Goal: Task Accomplishment & Management: Manage account settings

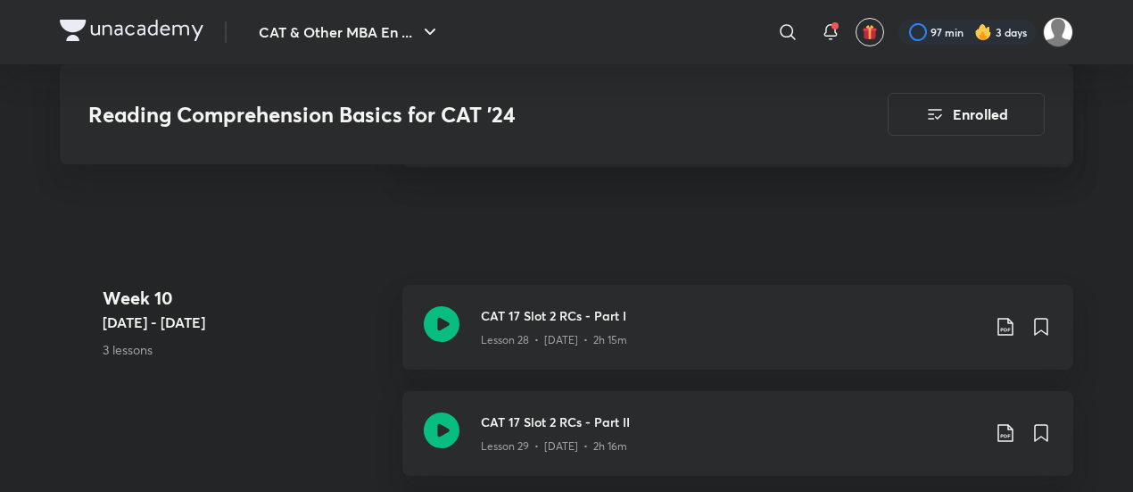
scroll to position [4372, 0]
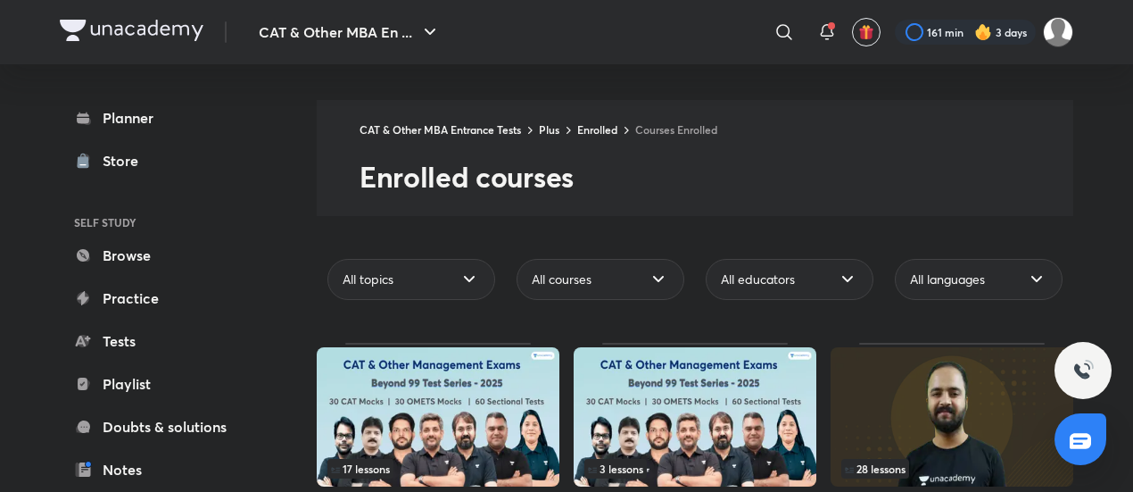
scroll to position [89, 0]
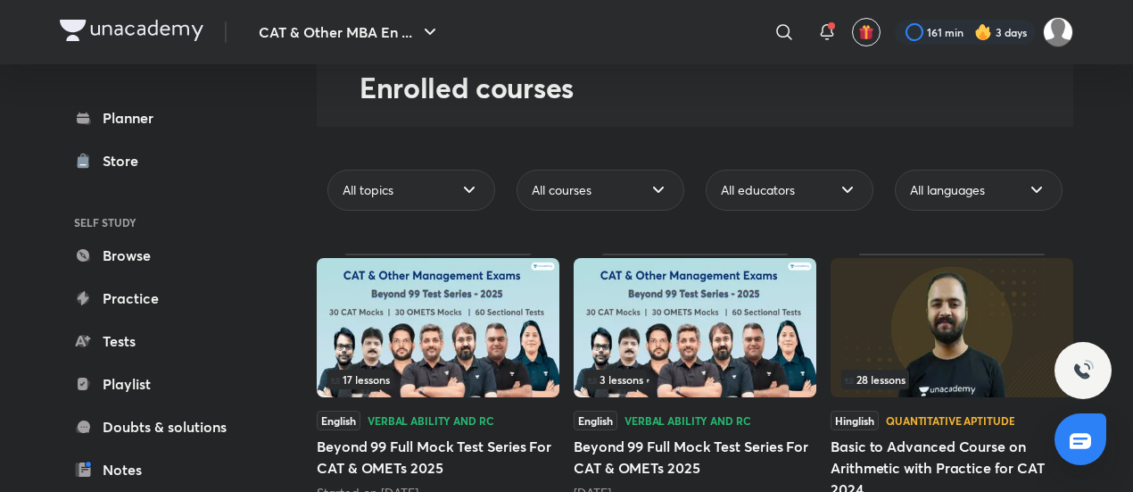
click at [457, 332] on img at bounding box center [438, 327] width 243 height 139
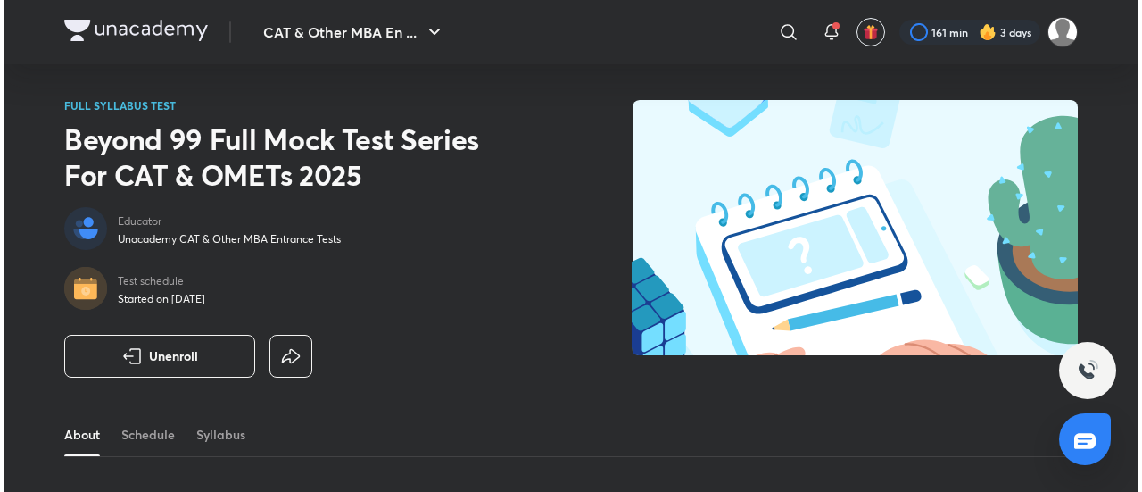
scroll to position [178, 0]
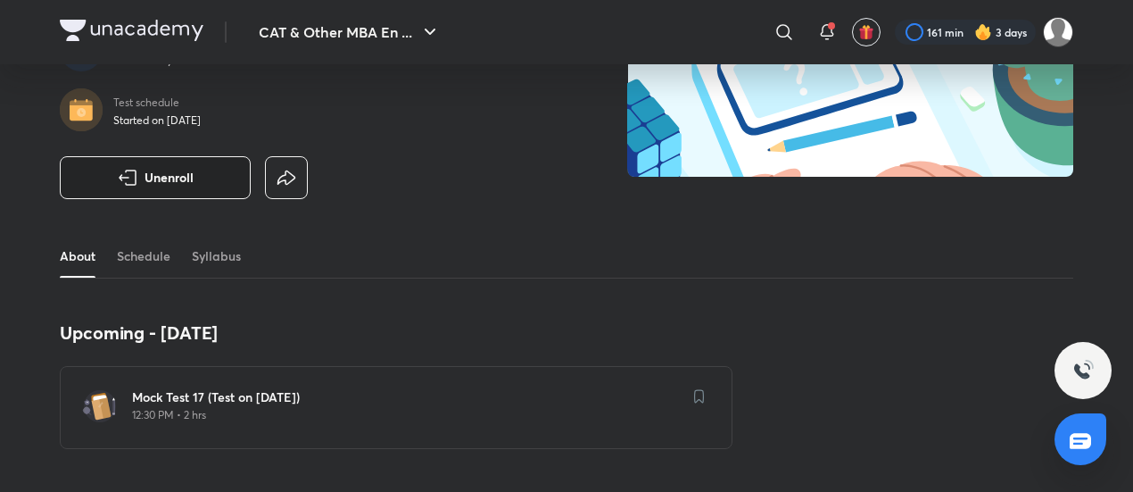
click at [223, 181] on button "Unenroll" at bounding box center [155, 177] width 191 height 43
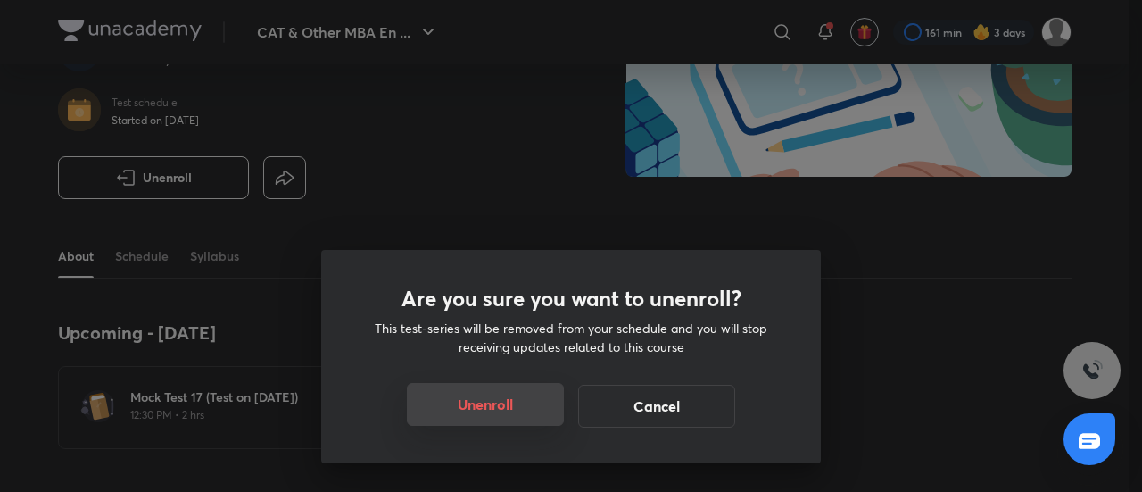
click at [486, 410] on button "Unenroll" at bounding box center [485, 404] width 157 height 43
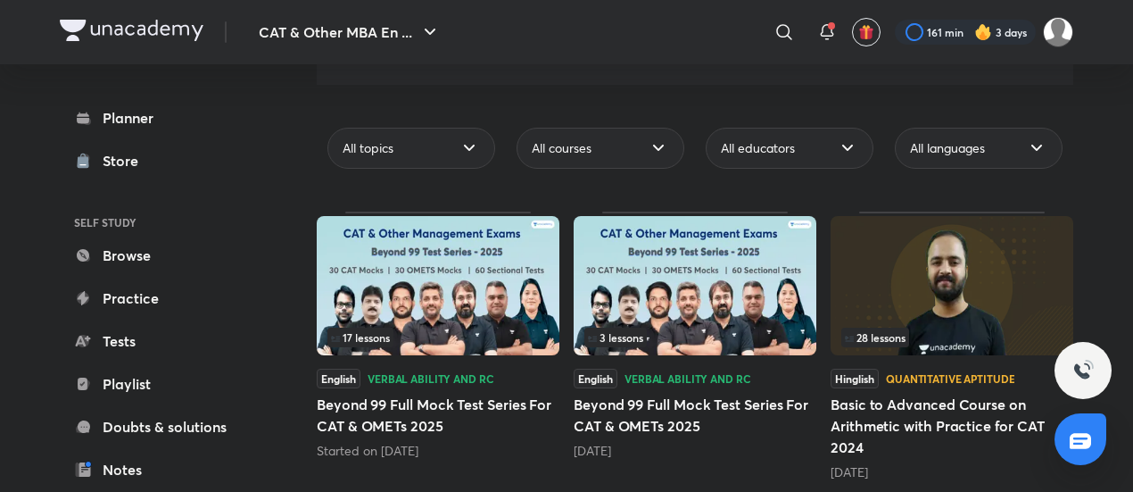
scroll to position [178, 0]
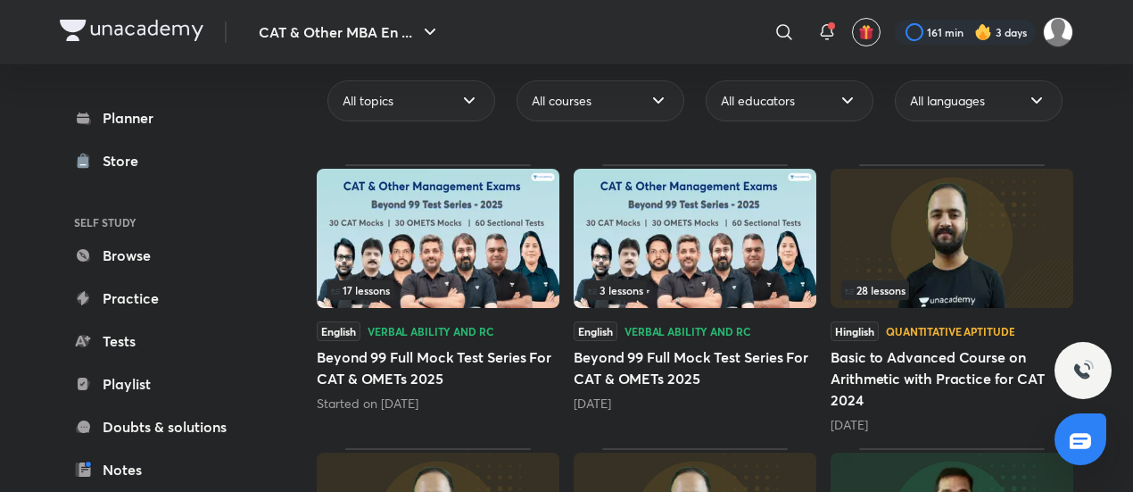
click at [678, 230] on img at bounding box center [695, 238] width 243 height 139
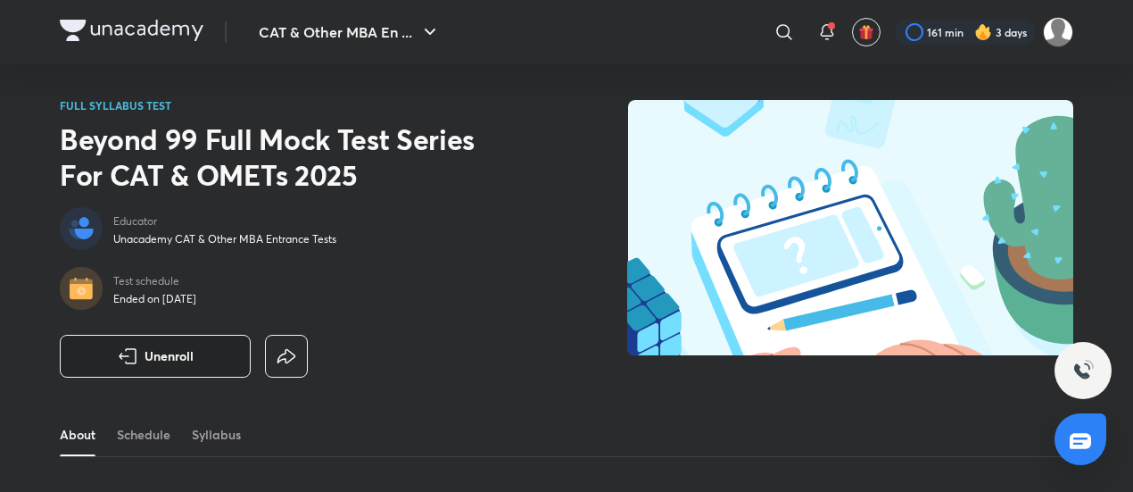
click at [164, 345] on button "Unenroll" at bounding box center [155, 356] width 191 height 43
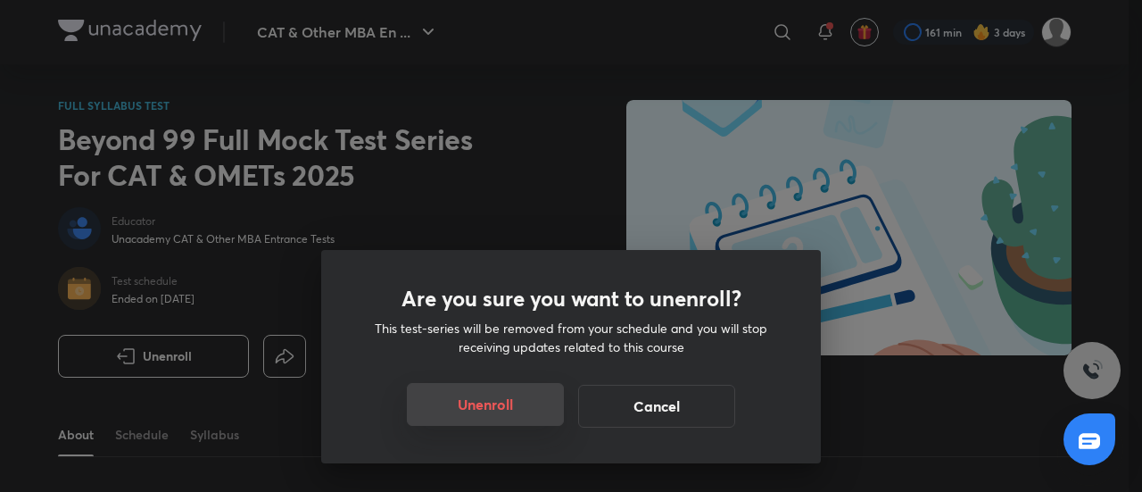
click at [530, 413] on button "Unenroll" at bounding box center [485, 404] width 157 height 43
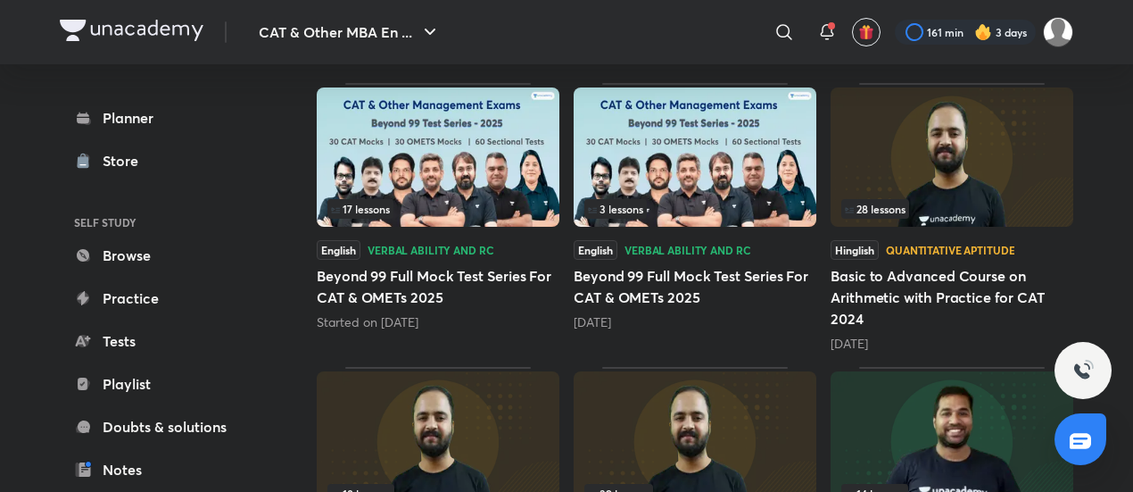
scroll to position [46, 0]
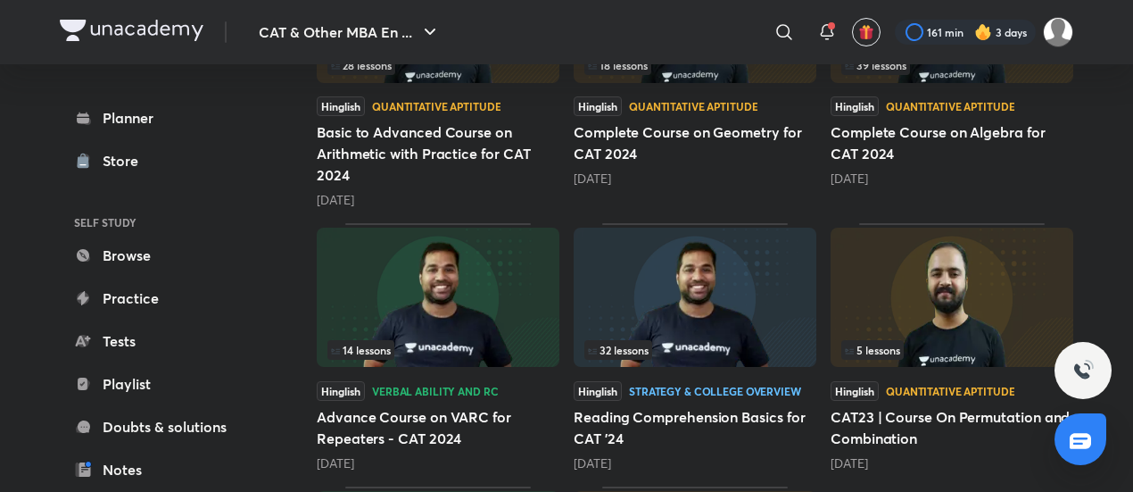
scroll to position [676, 0]
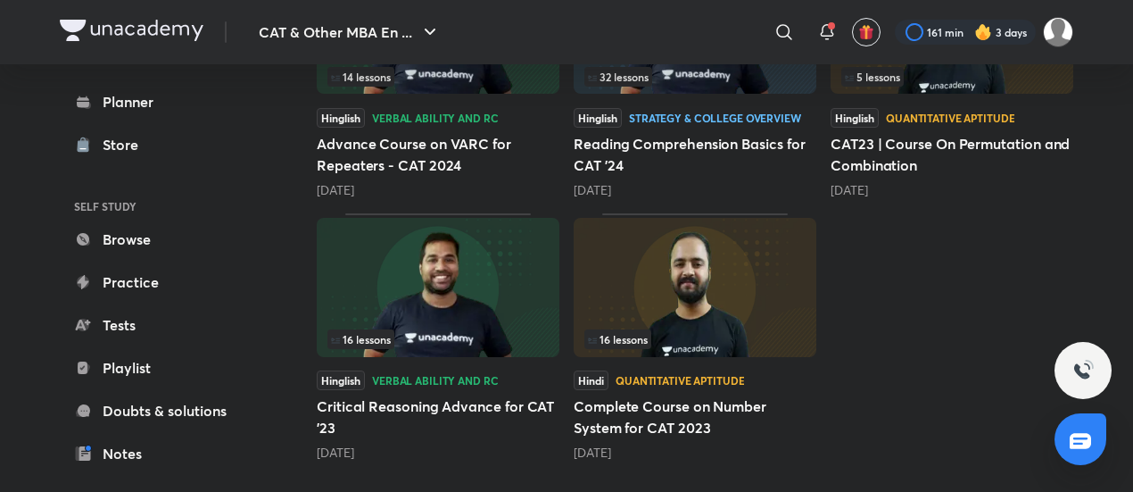
click at [653, 329] on div "16 lessons" at bounding box center [694, 339] width 221 height 20
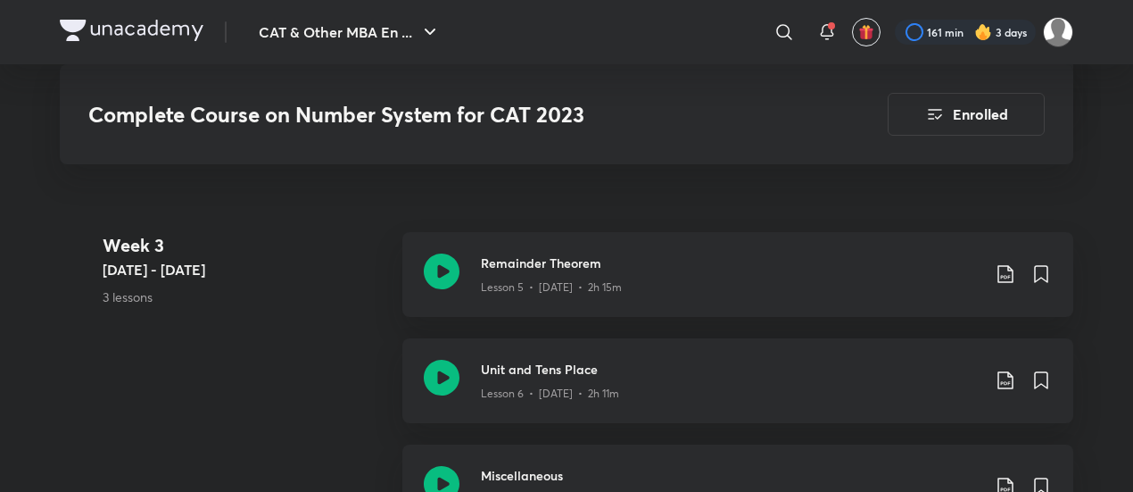
scroll to position [1427, 0]
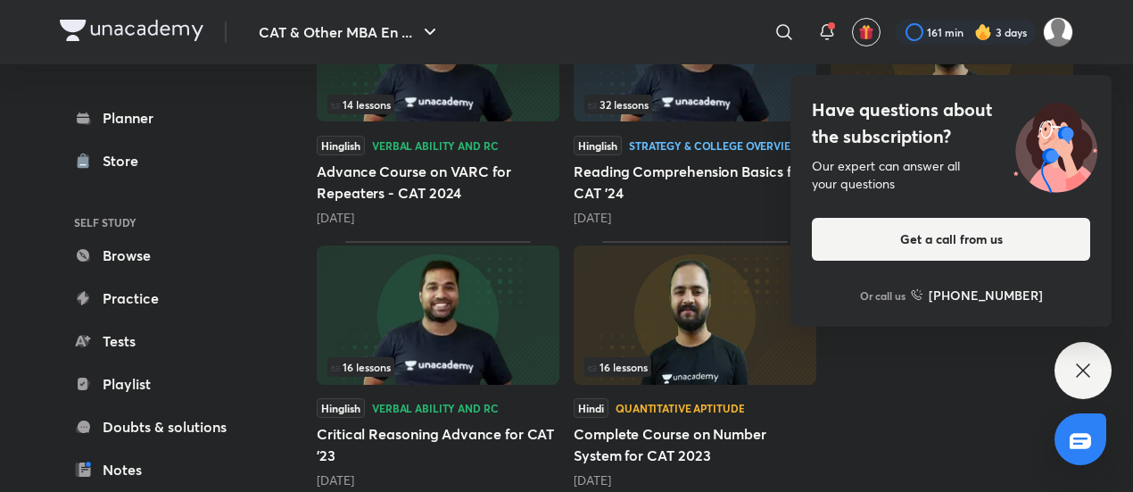
scroll to position [676, 0]
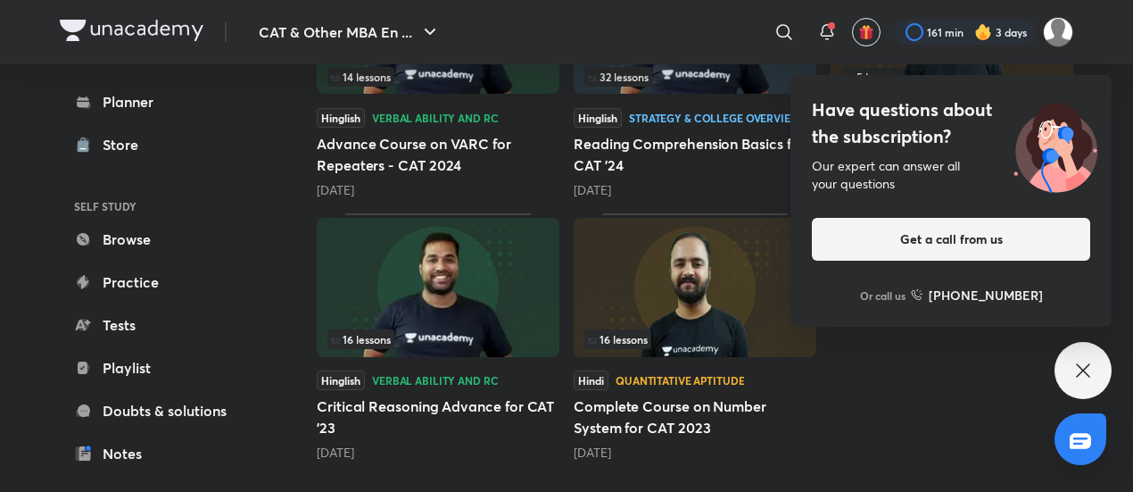
click at [991, 402] on div "28 lessons Hinglish Quantitative Aptitude Basic to Advanced Course on Arithmeti…" at bounding box center [695, 63] width 757 height 795
click at [988, 142] on h4 "Have questions about the subscription?" at bounding box center [951, 123] width 278 height 54
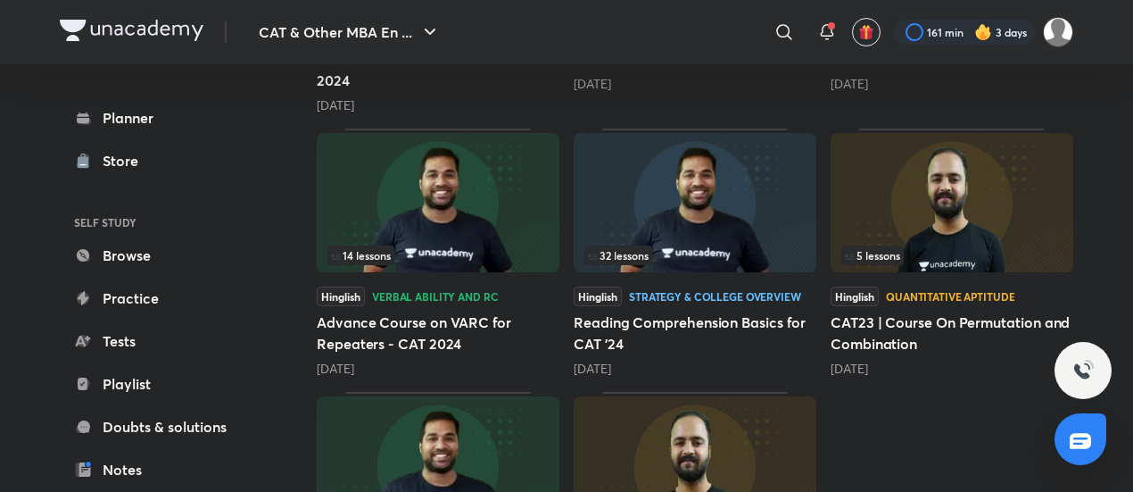
scroll to position [409, 0]
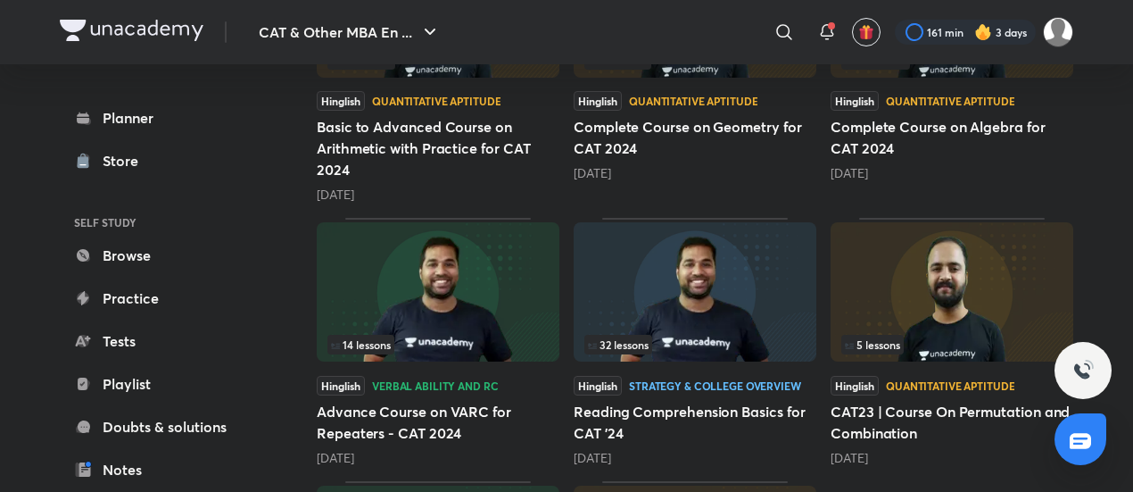
click at [361, 310] on img at bounding box center [438, 291] width 243 height 139
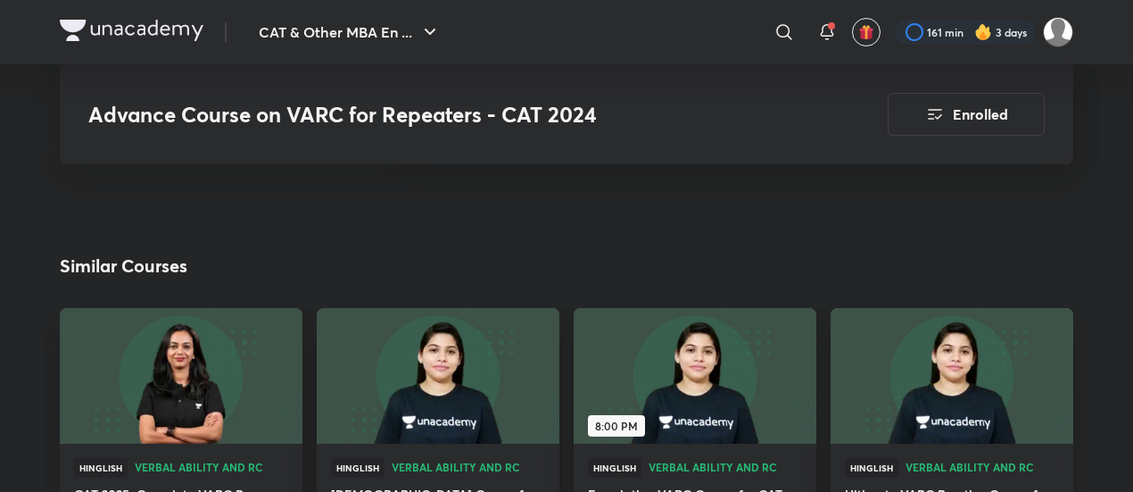
scroll to position [2141, 0]
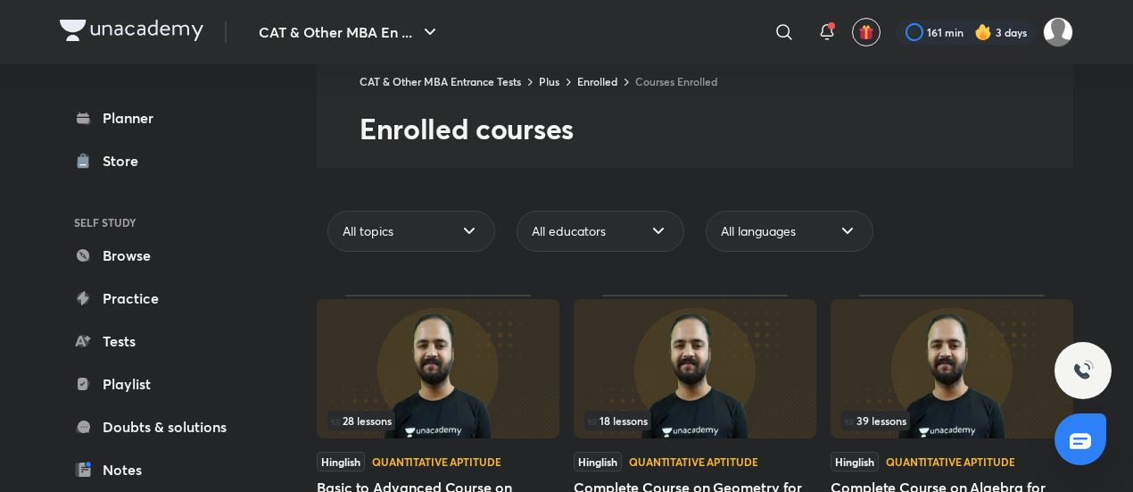
scroll to position [89, 0]
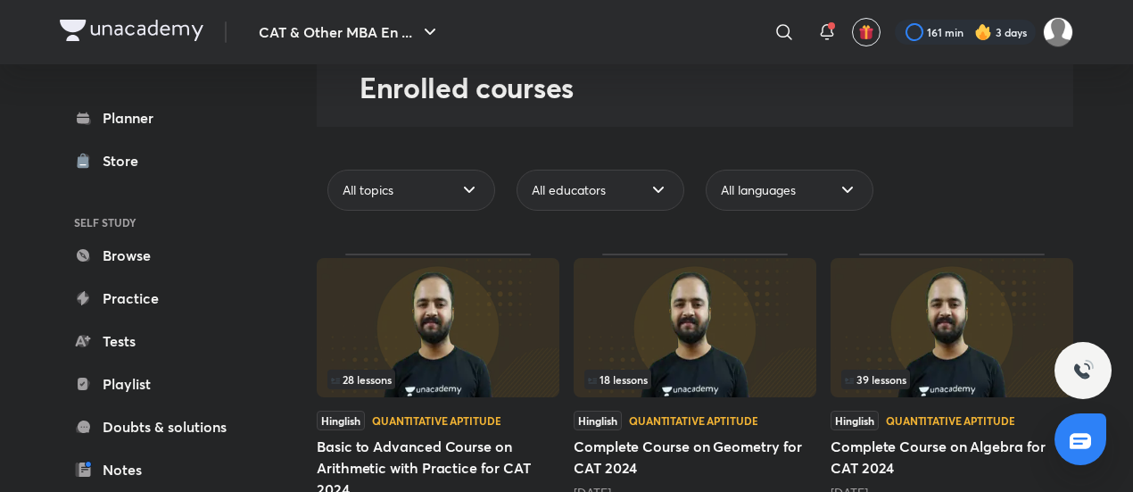
click at [793, 333] on img at bounding box center [695, 327] width 243 height 139
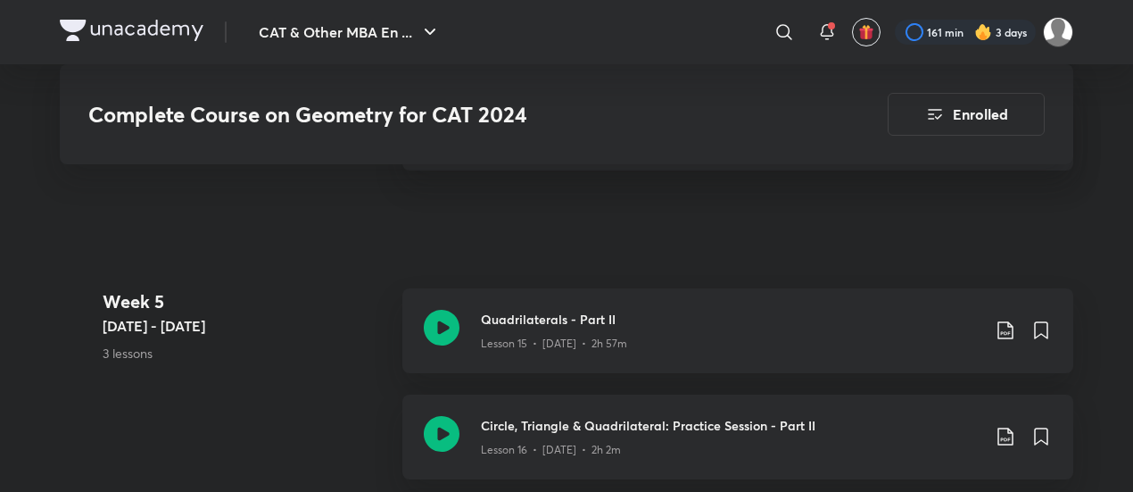
scroll to position [2766, 0]
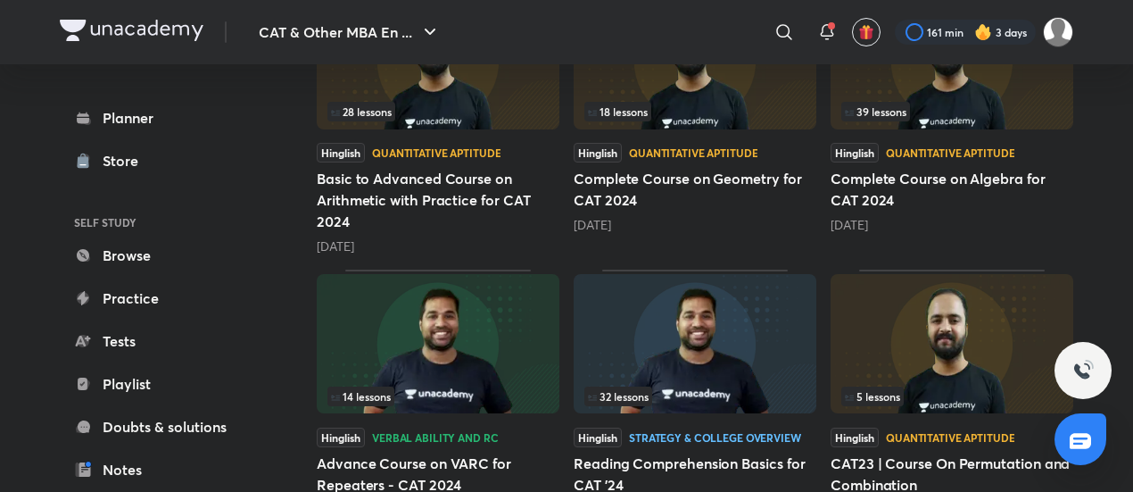
scroll to position [676, 0]
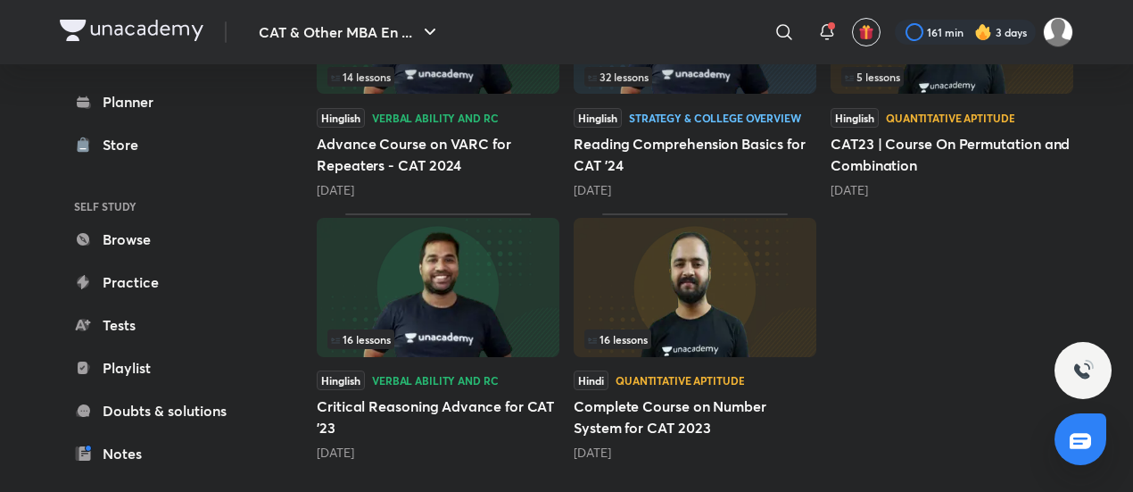
click at [931, 322] on div "28 lessons Hinglish Quantitative Aptitude Basic to Advanced Course on Arithmeti…" at bounding box center [695, 63] width 757 height 795
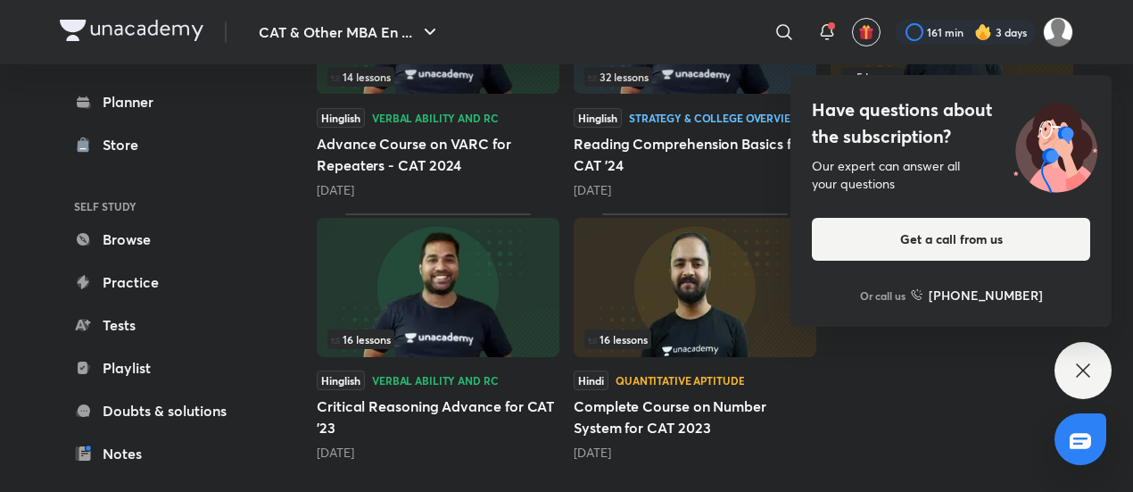
click at [1074, 83] on div "Have questions about the subscription? Our expert can answer all your questions…" at bounding box center [950, 201] width 321 height 252
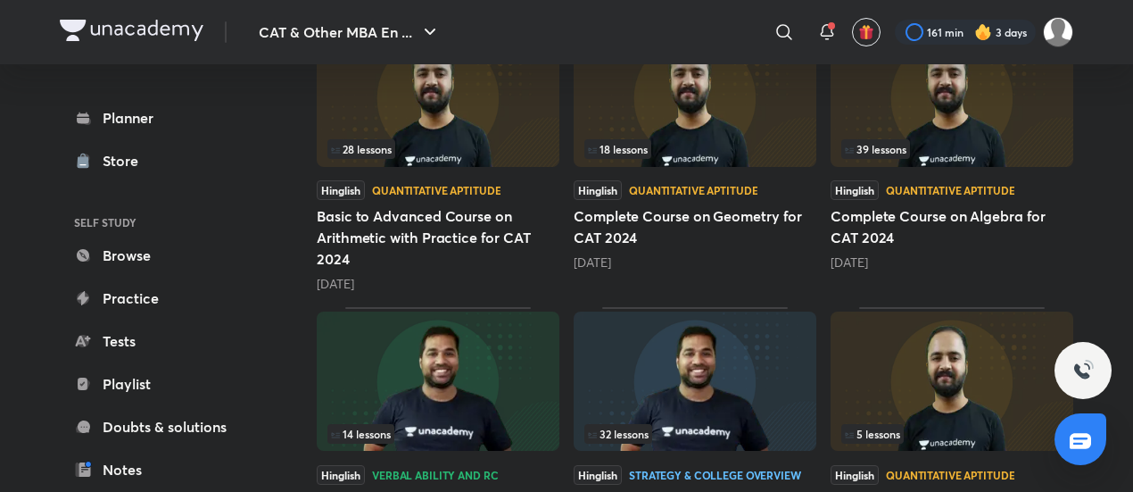
scroll to position [230, 0]
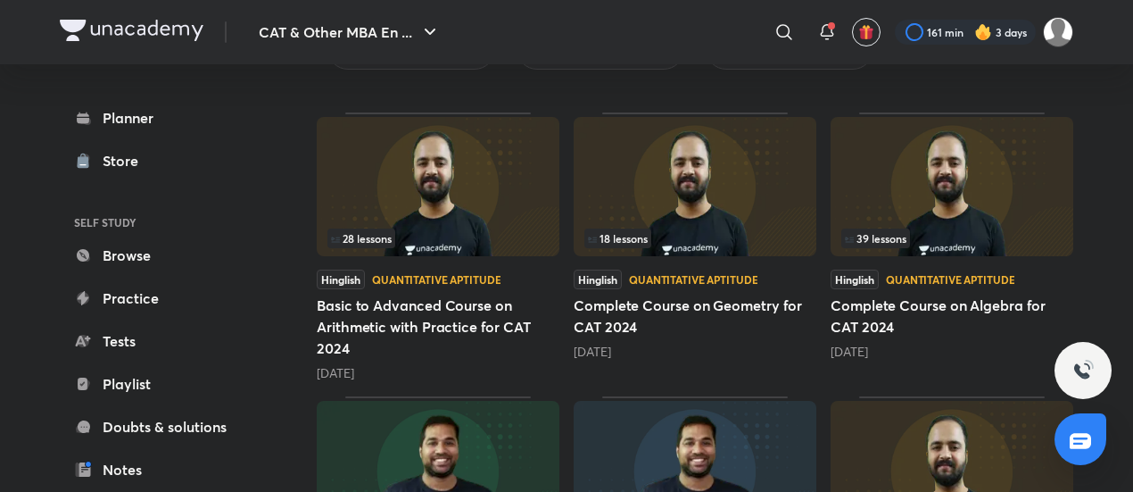
click at [916, 202] on img at bounding box center [952, 186] width 243 height 139
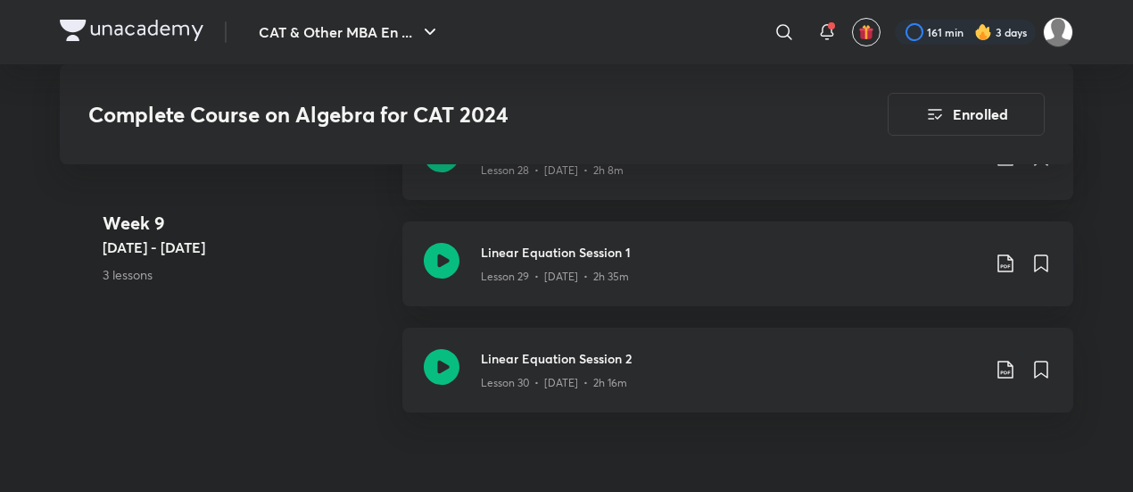
scroll to position [4639, 0]
